Goal: Find specific page/section: Find specific page/section

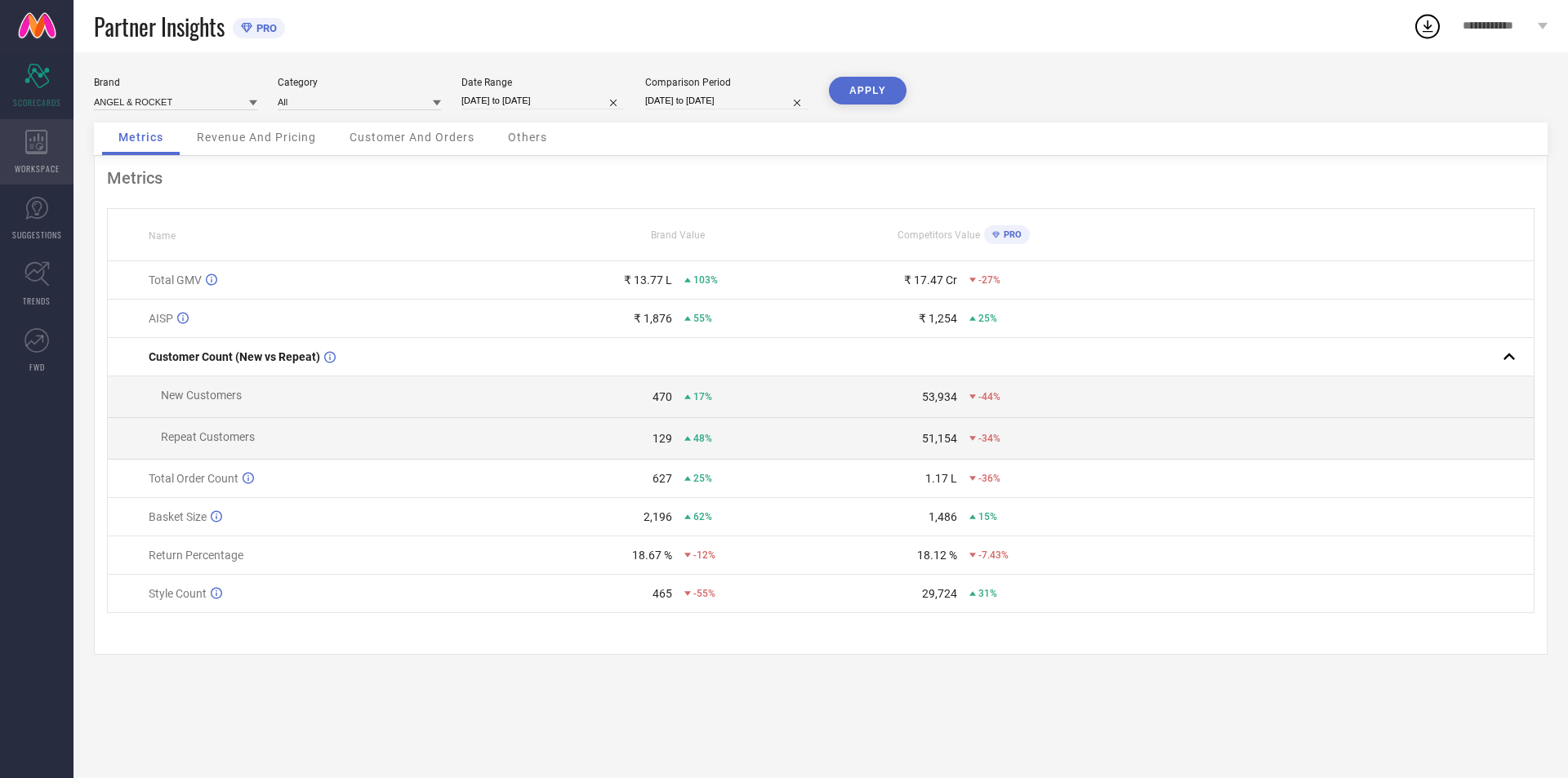
click at [43, 147] on icon at bounding box center [37, 141] width 23 height 25
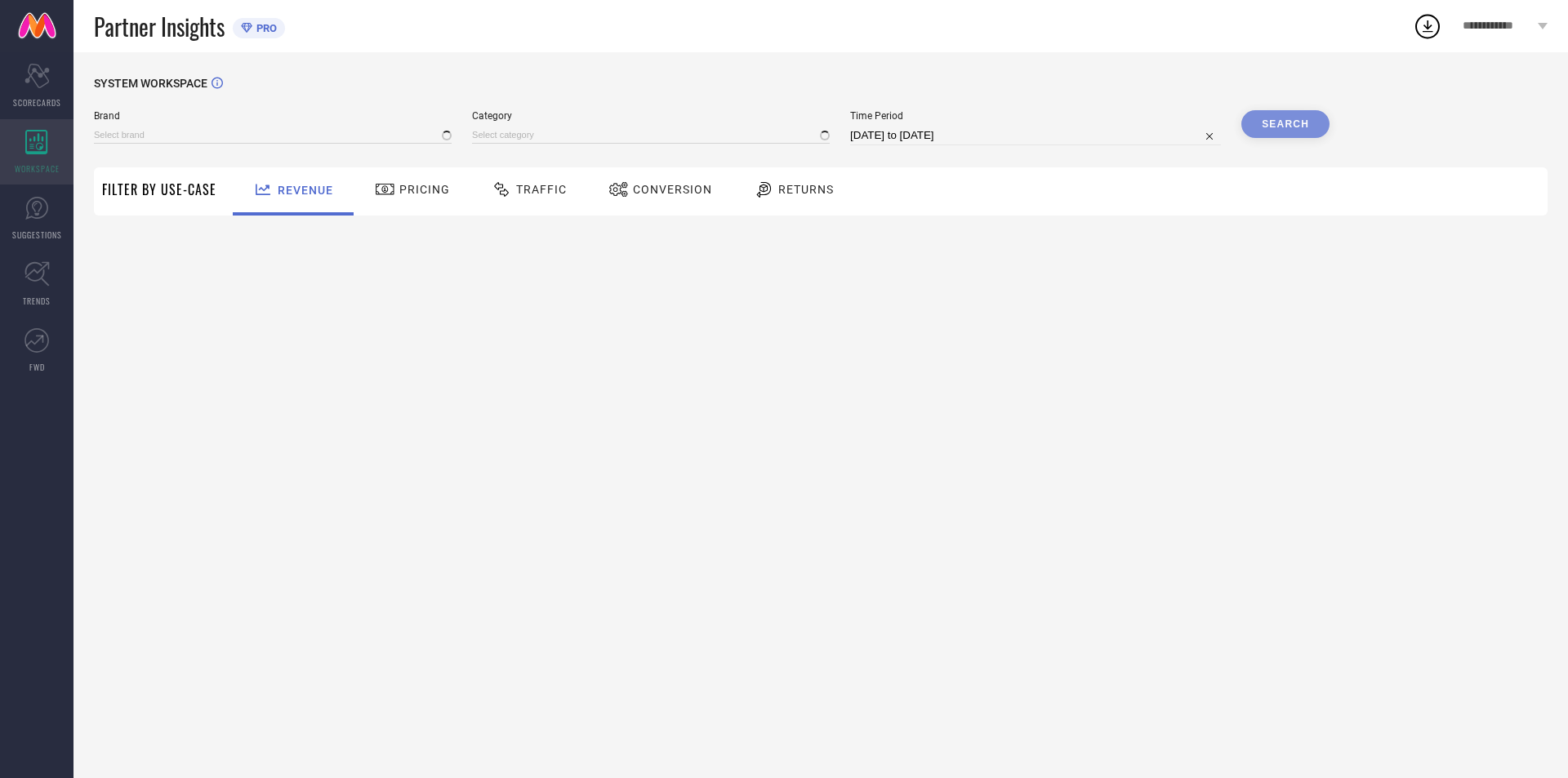
type input "ANGEL & ROCKET"
type input "All"
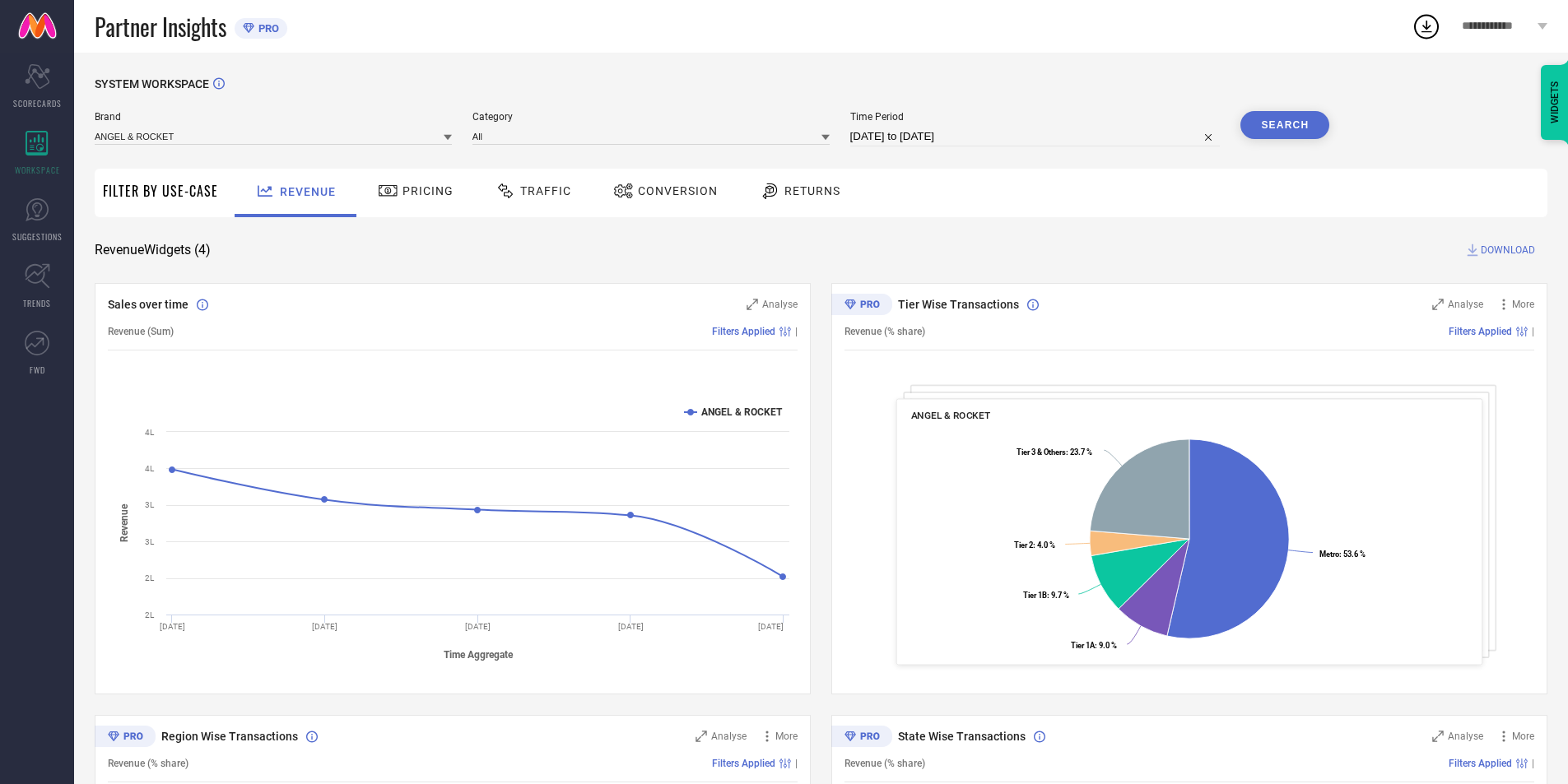
click at [525, 186] on span "Traffic" at bounding box center [545, 191] width 51 height 13
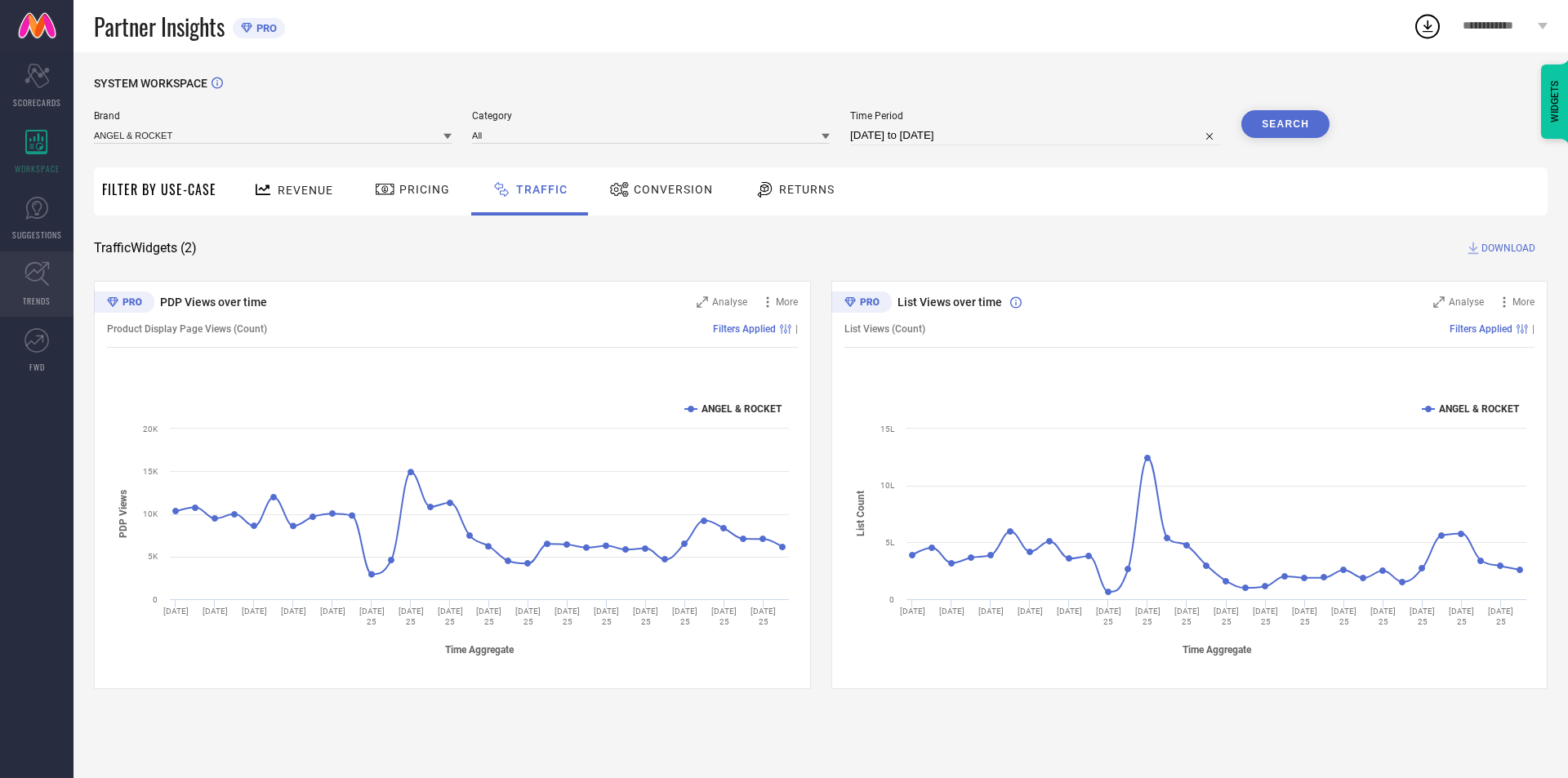
click at [32, 283] on icon at bounding box center [38, 275] width 26 height 26
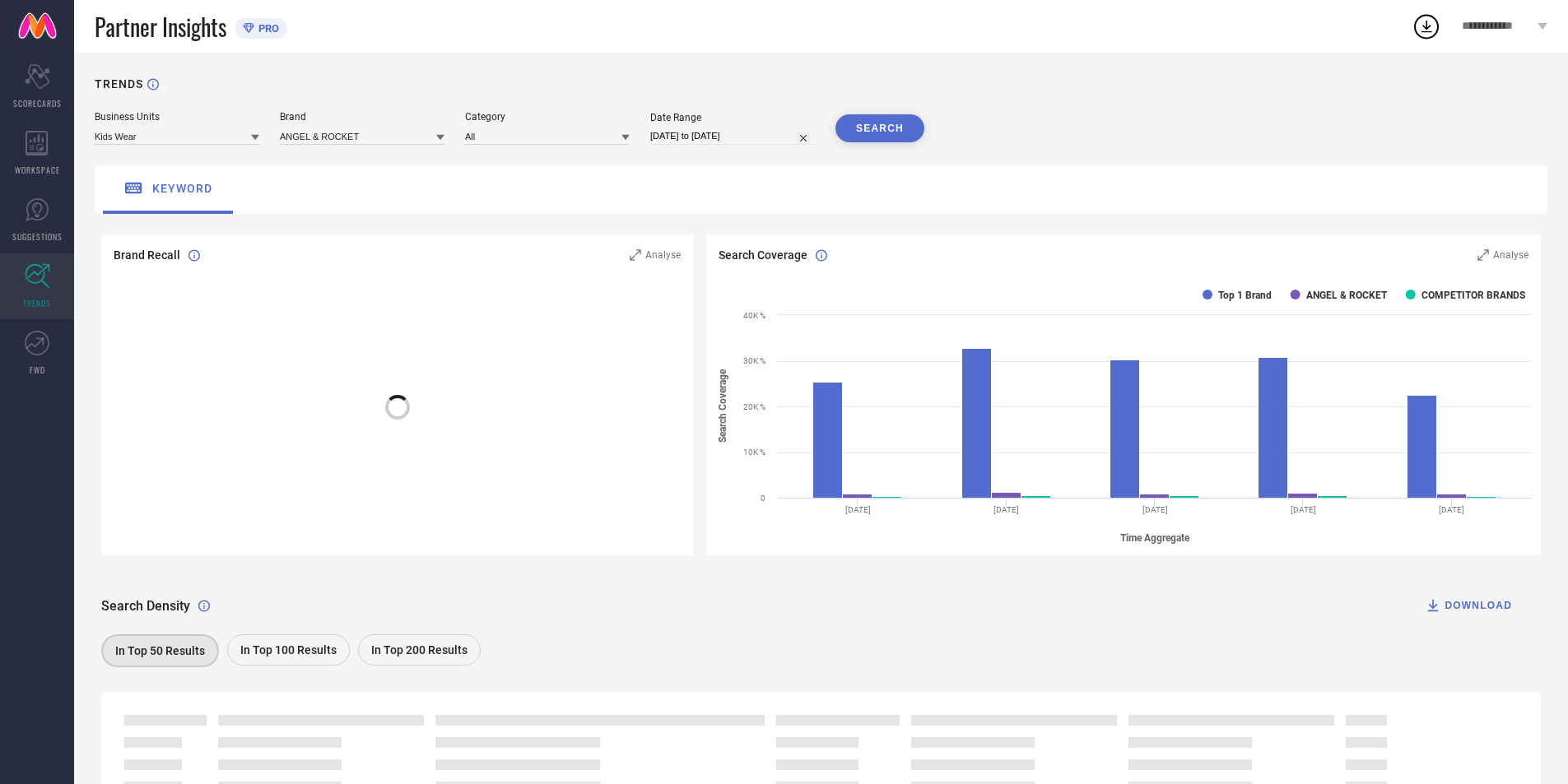
scroll to position [100, 0]
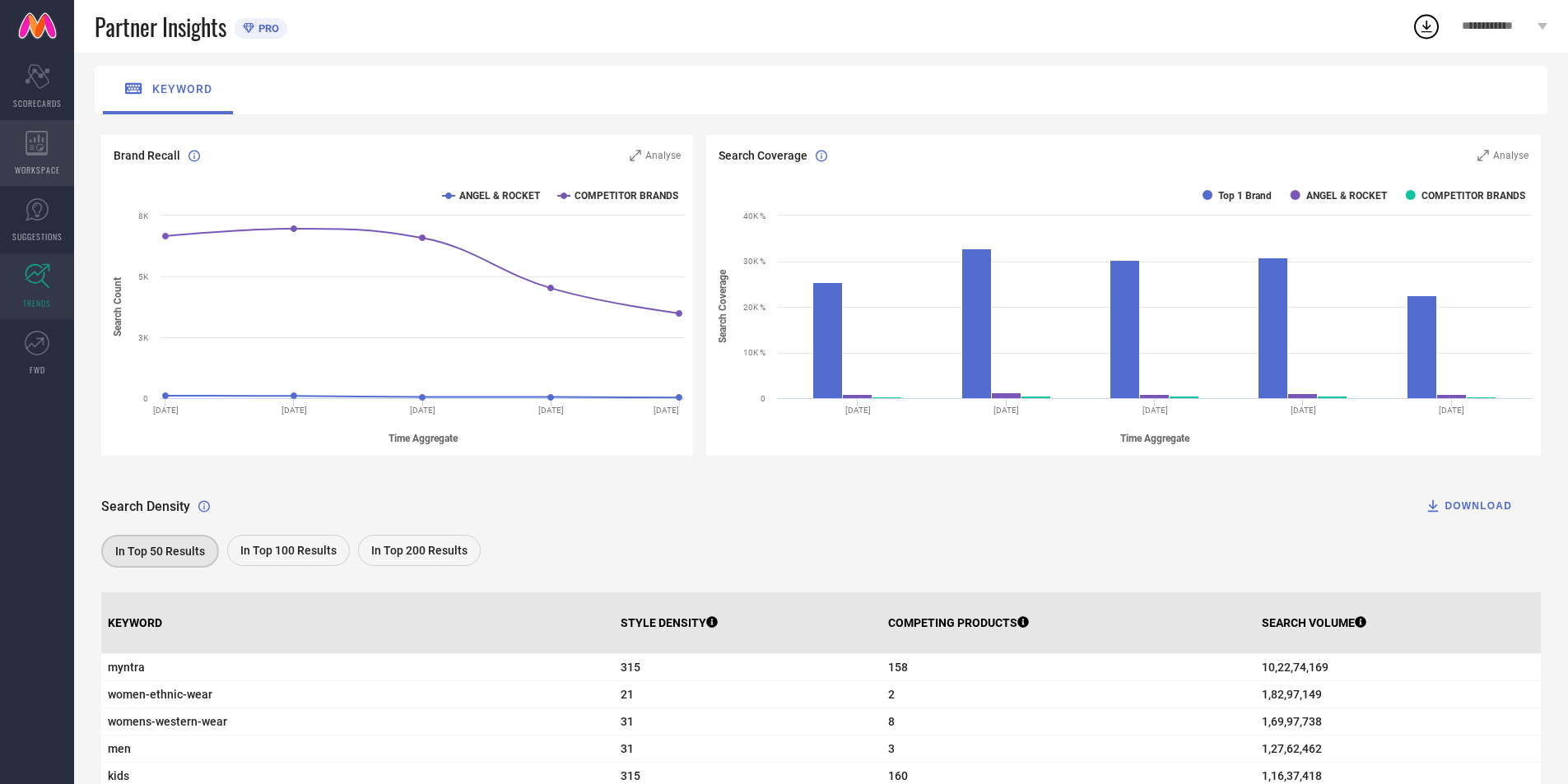
click at [34, 135] on icon at bounding box center [37, 143] width 23 height 25
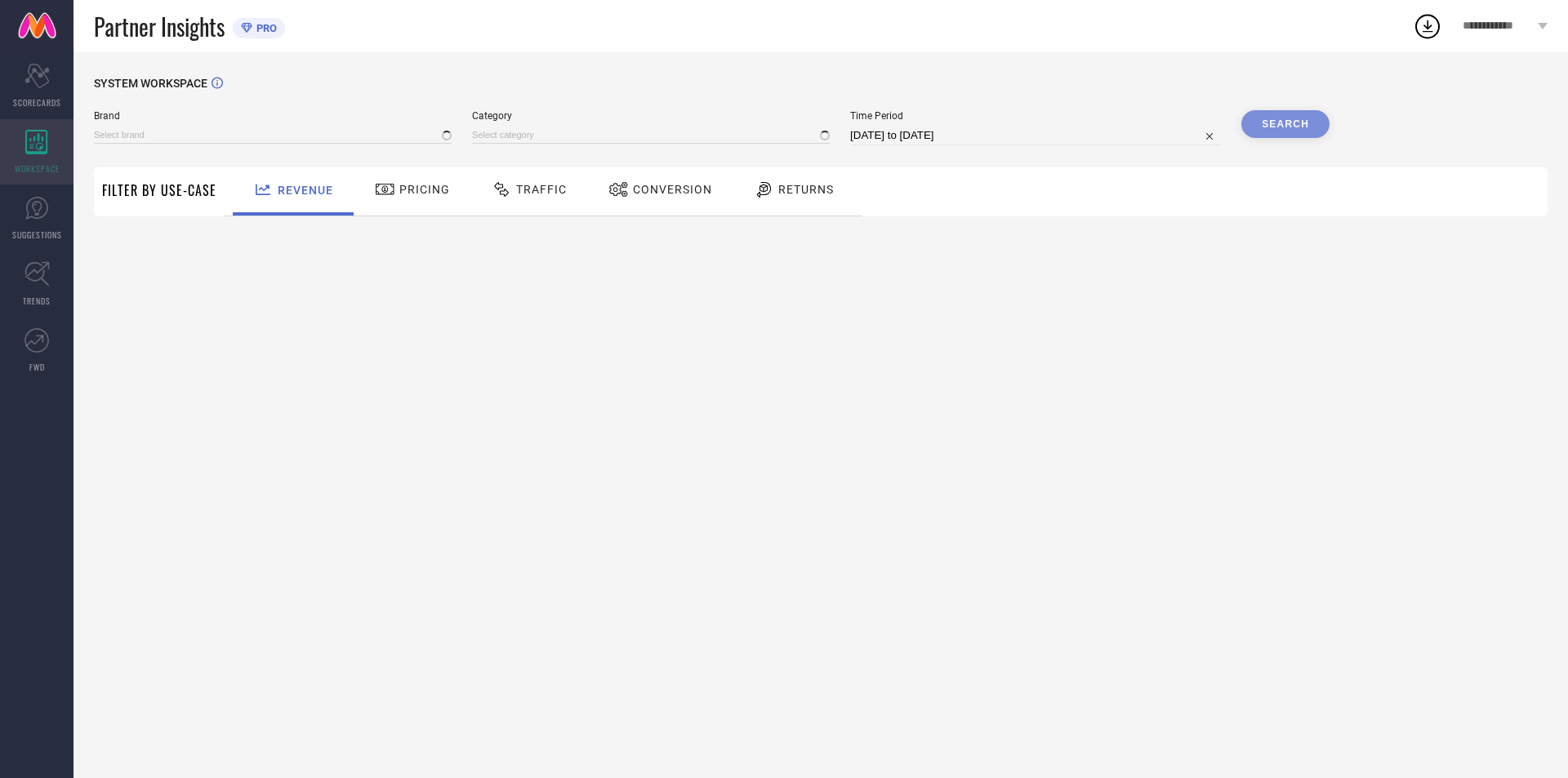
type input "ANGEL & ROCKET"
type input "All"
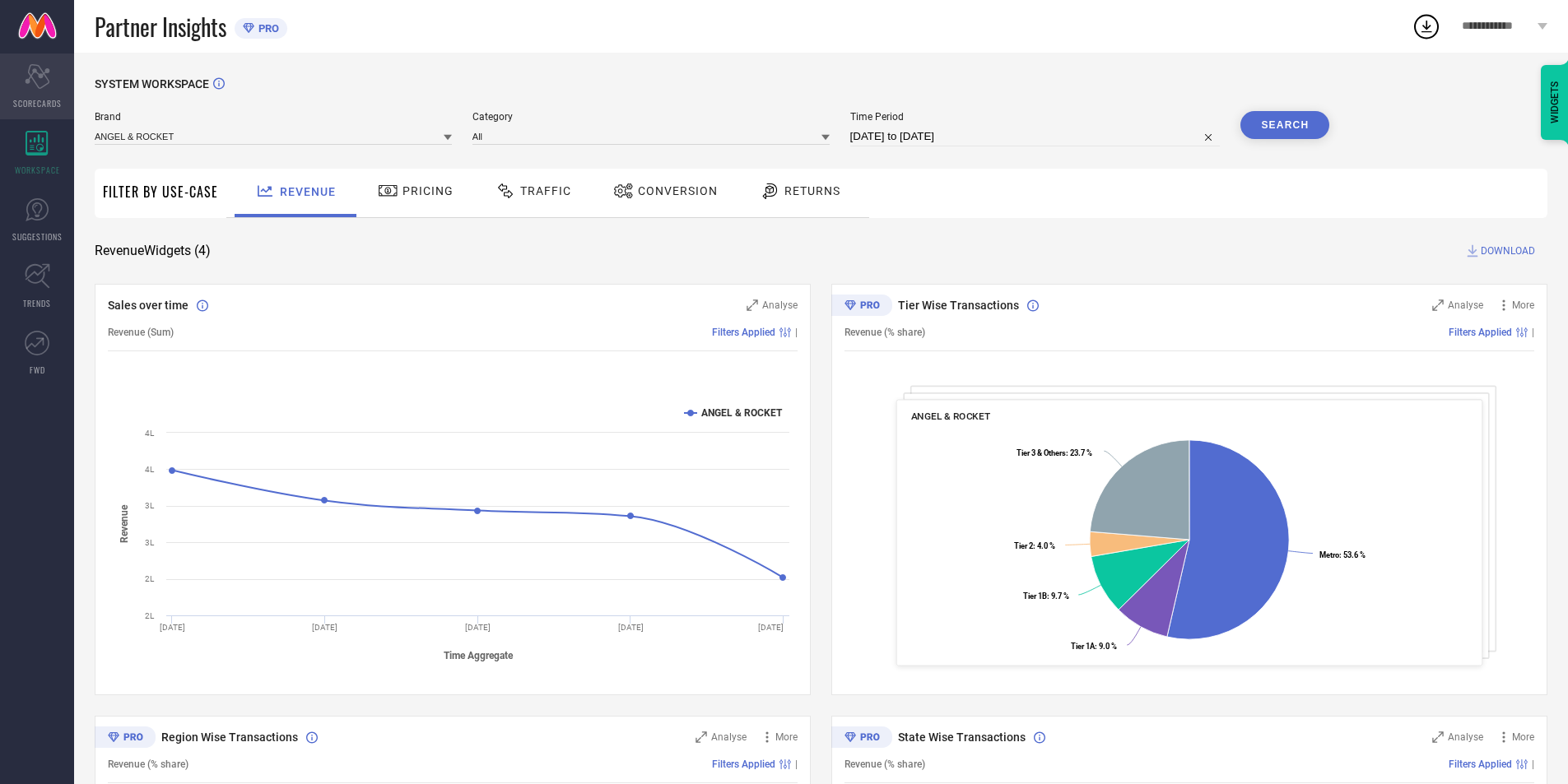
click at [42, 104] on span "SCORECARDS" at bounding box center [37, 103] width 48 height 12
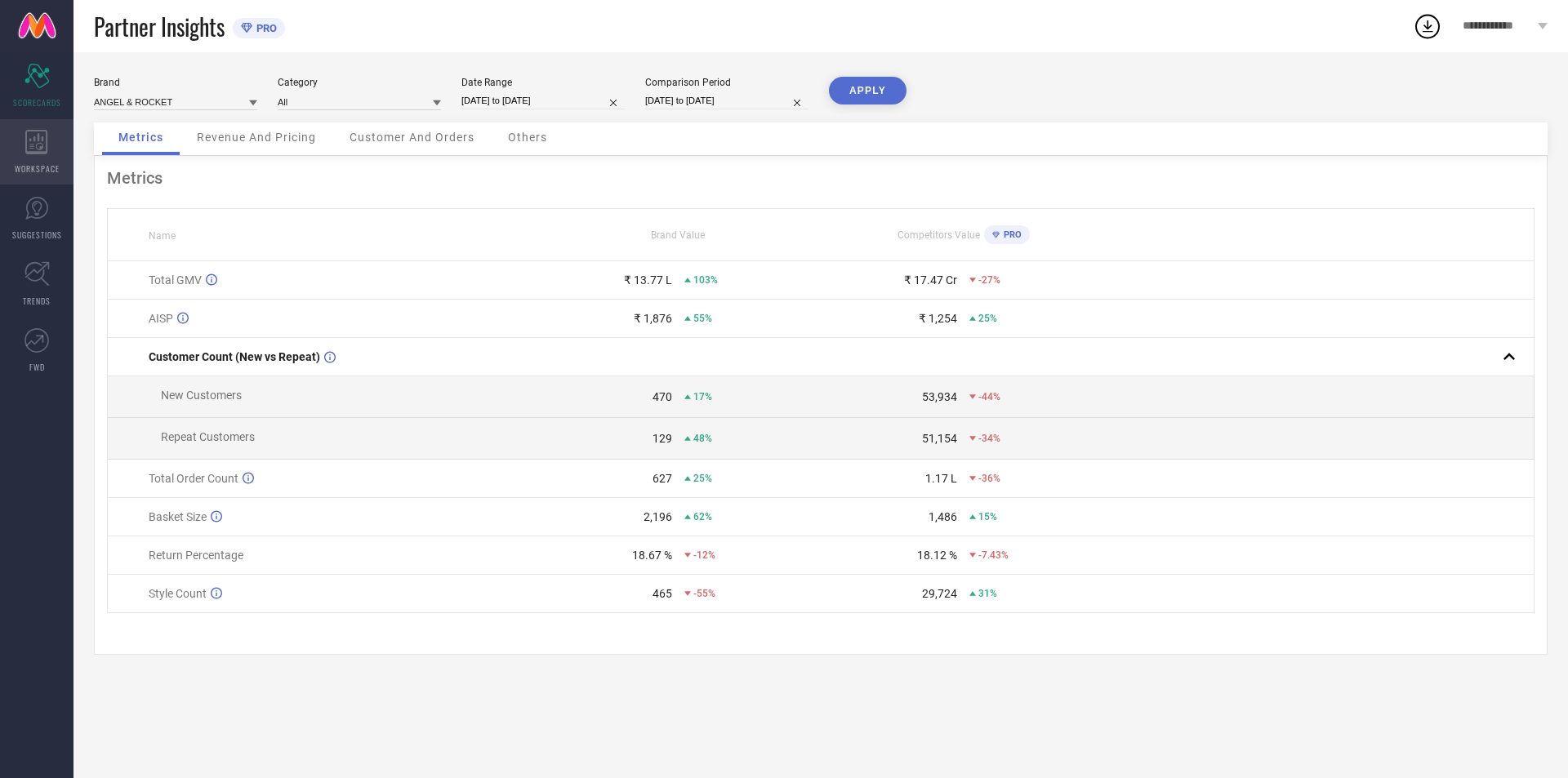
click at [58, 145] on div "WORKSPACE" at bounding box center [37, 152] width 73 height 65
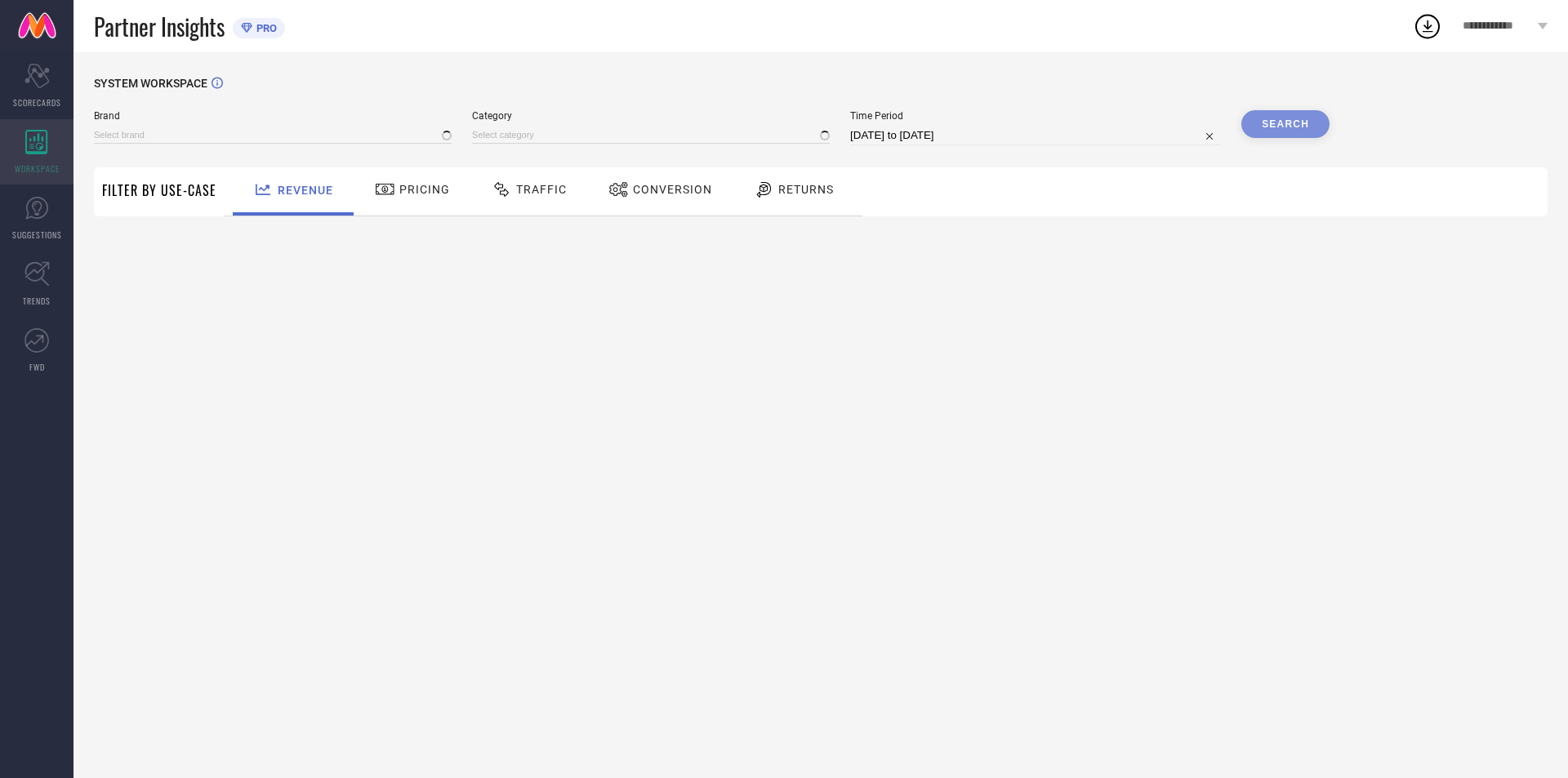
type input "ANGEL & ROCKET"
type input "All"
